Goal: Task Accomplishment & Management: Manage account settings

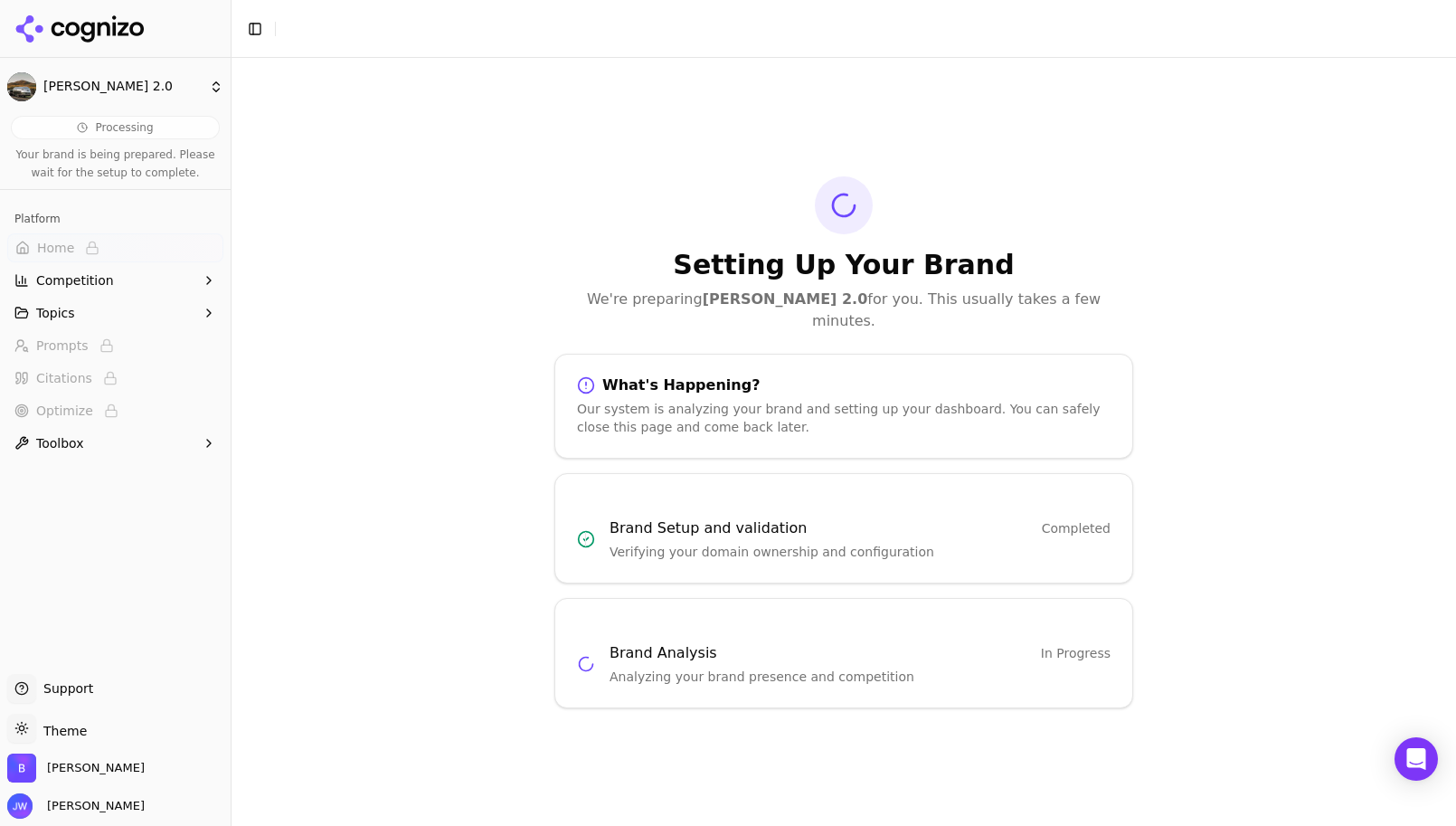
click at [1232, 301] on div "Setting Up Your Brand We're preparing Bowlus 2.0 for you. This usually takes a …" at bounding box center [844, 442] width 1225 height 768
click at [1088, 169] on div "Setting Up Your Brand We're preparing Bowlus 2.0 for you. This usually takes a …" at bounding box center [844, 442] width 1225 height 768
